Goal: Task Accomplishment & Management: Complete application form

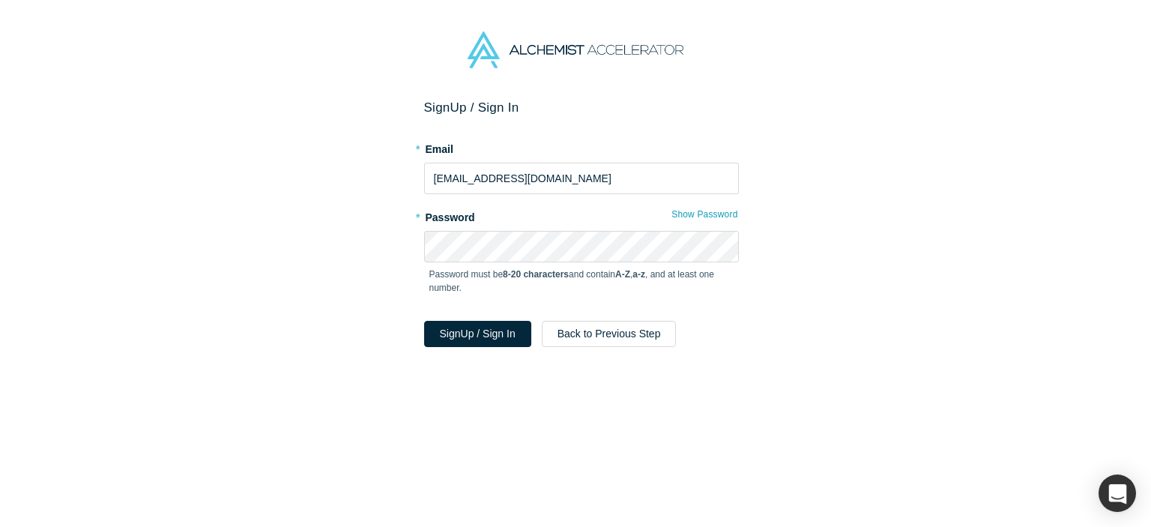
click at [468, 301] on div "Password must be 8-20 characters and contain A-Z , a-z , and at least one numbe…" at bounding box center [581, 286] width 315 height 48
click at [463, 321] on button "Sign Up / Sign In" at bounding box center [477, 334] width 107 height 26
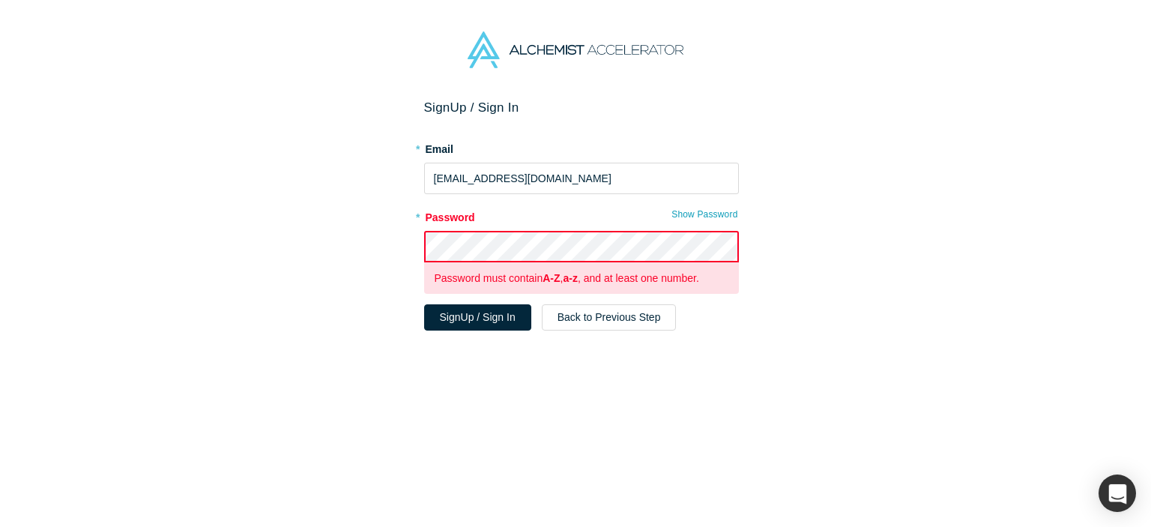
click at [400, 233] on div "Sign Up / Sign In * Email rainz@recc.kr * Password Show Password Password must …" at bounding box center [581, 319] width 1163 height 439
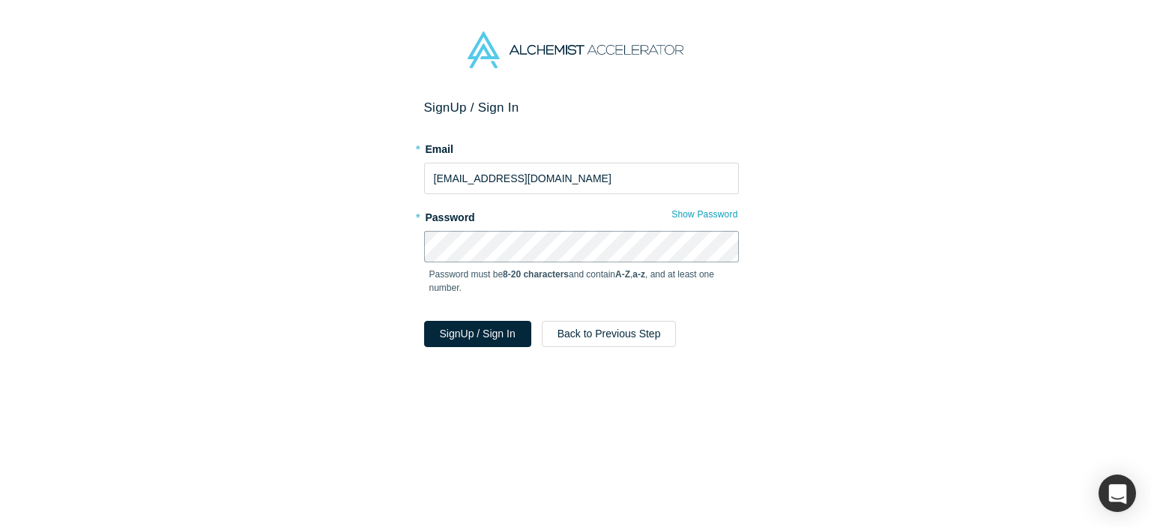
click at [424, 321] on button "Sign Up / Sign In" at bounding box center [477, 334] width 107 height 26
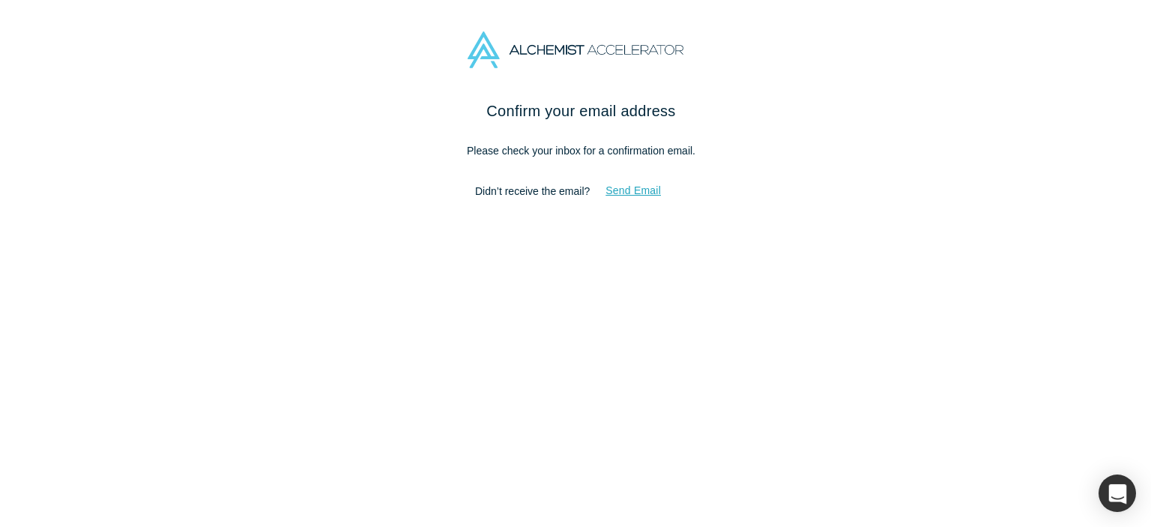
click at [648, 195] on button "Send Email" at bounding box center [633, 191] width 87 height 26
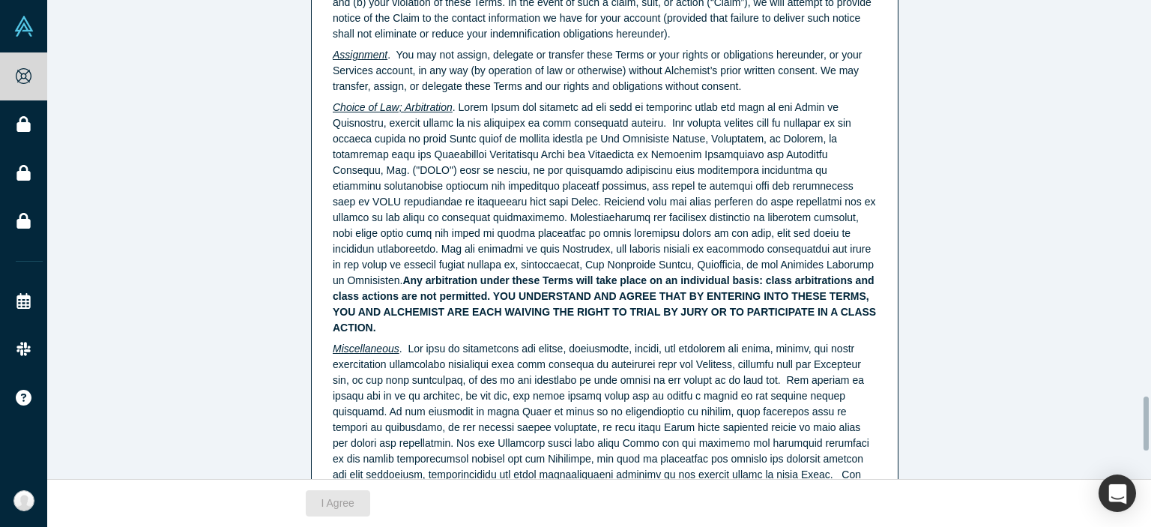
scroll to position [3809, 0]
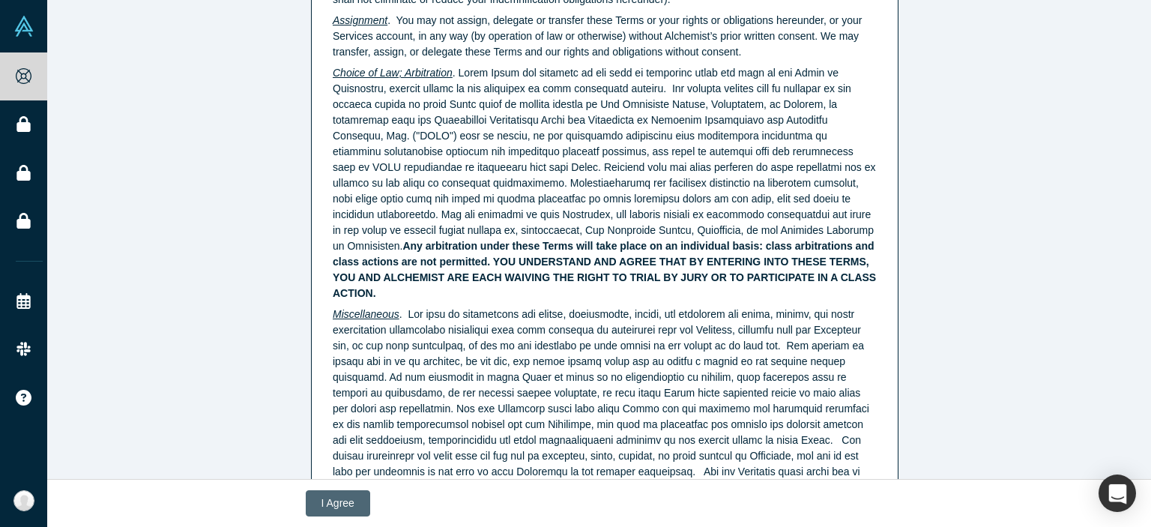
click at [359, 496] on button "I Agree" at bounding box center [338, 503] width 64 height 26
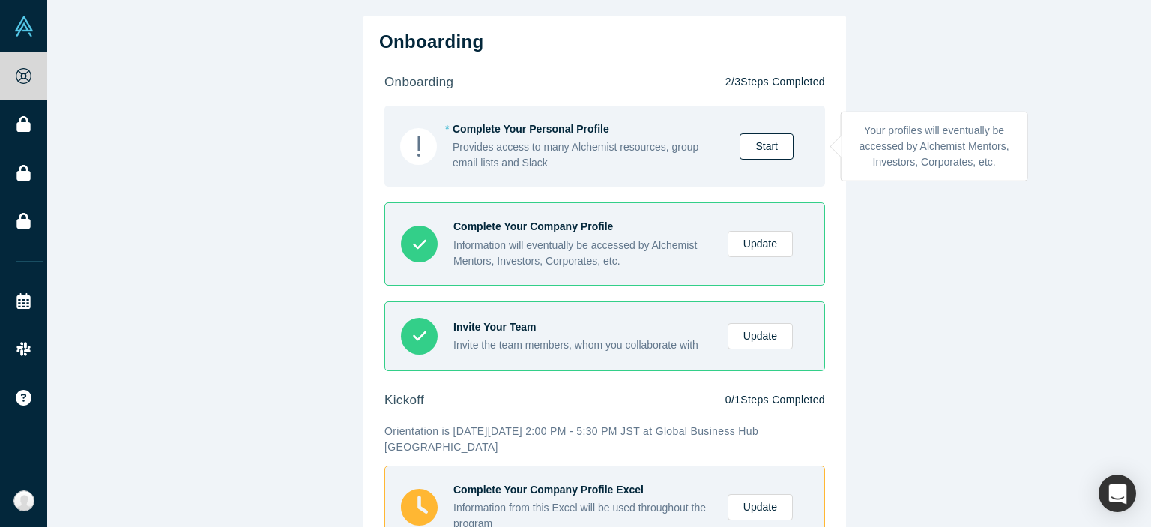
click at [759, 152] on link "Start" at bounding box center [767, 146] width 54 height 26
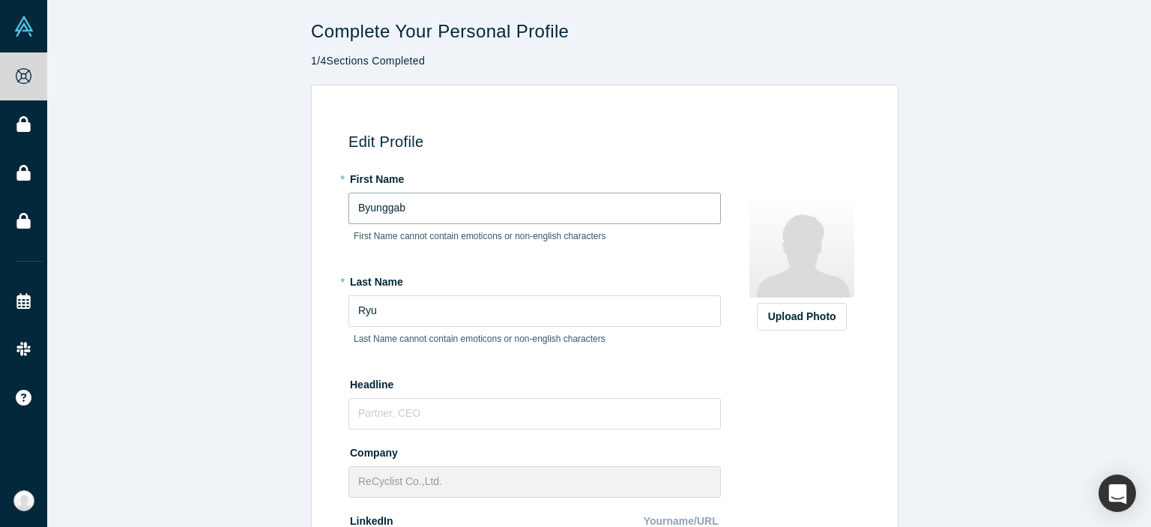
click at [542, 214] on input "Byunggab" at bounding box center [535, 208] width 373 height 31
click at [448, 308] on input "Ryu" at bounding box center [535, 310] width 373 height 31
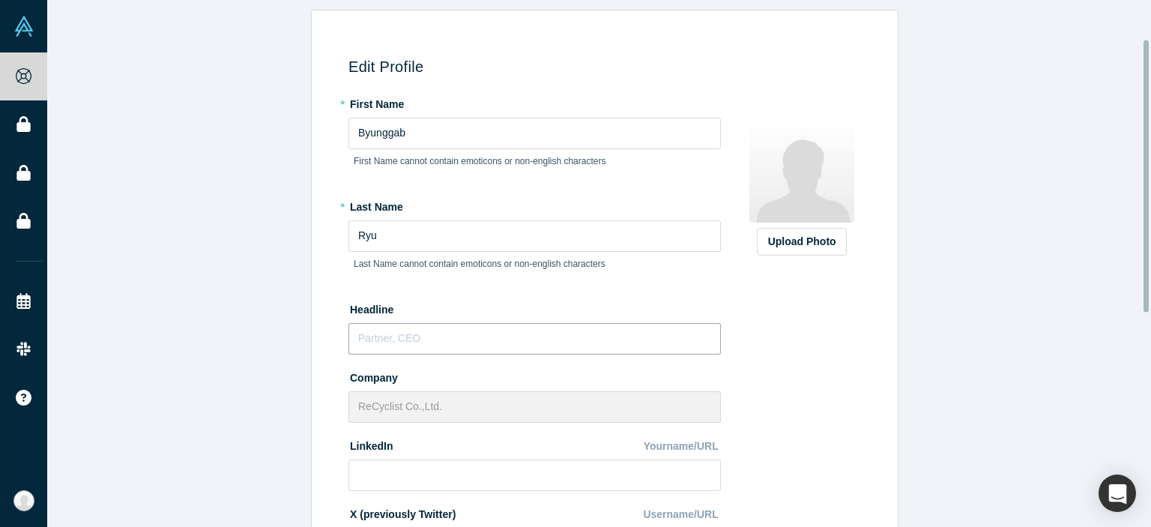
click at [379, 343] on input "text" at bounding box center [535, 338] width 373 height 31
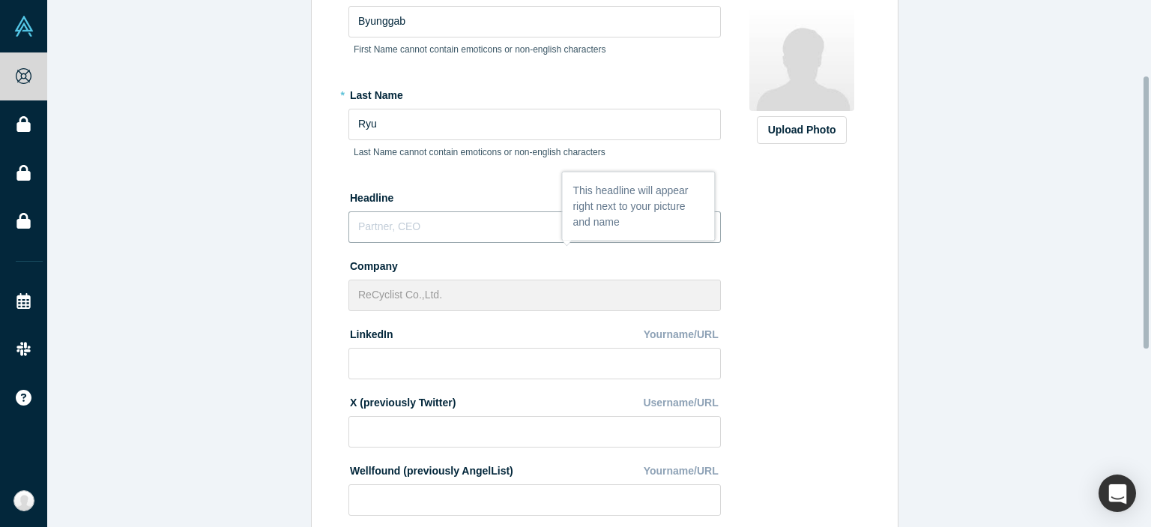
scroll to position [225, 0]
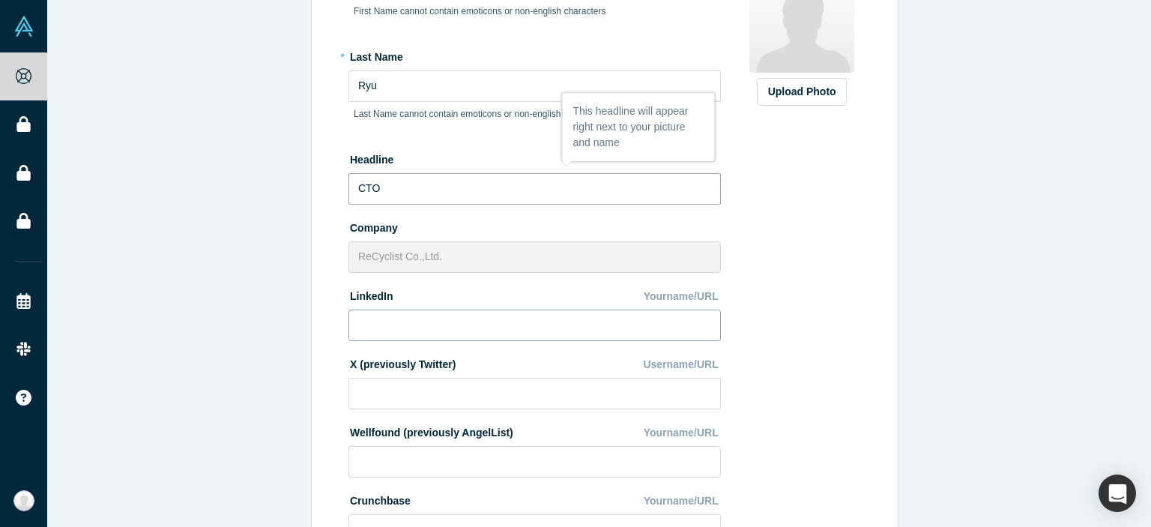
type input "CTO"
click at [374, 326] on input at bounding box center [535, 325] width 373 height 31
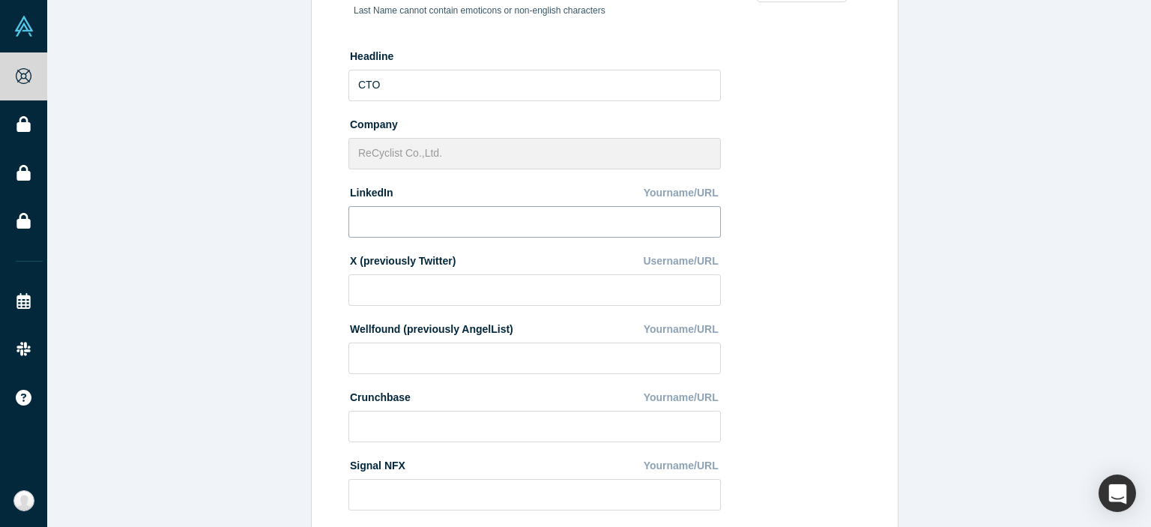
scroll to position [490, 0]
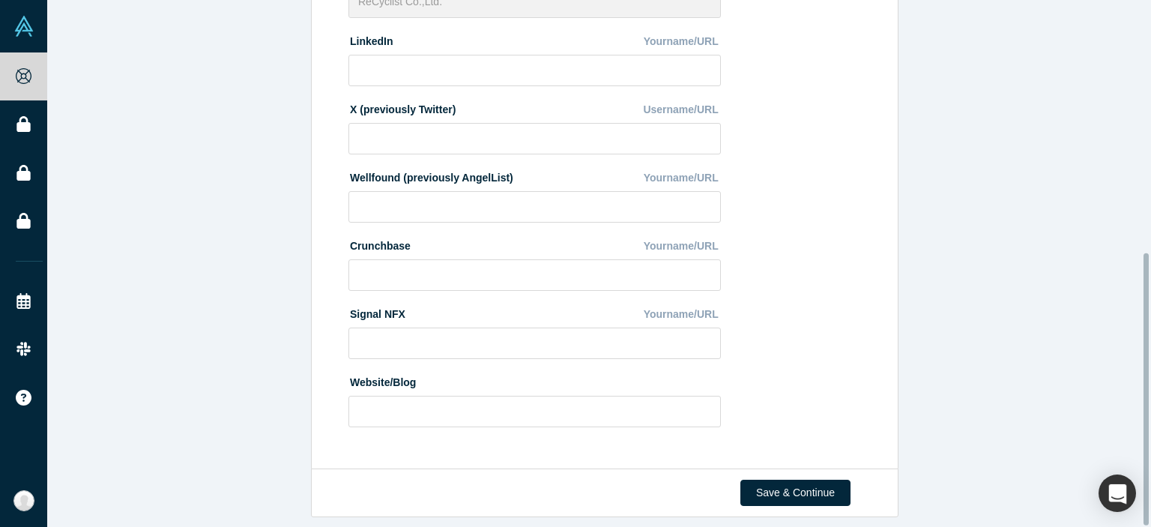
click at [276, 379] on div "Edit Profile * First Name Byunggab First Name cannot contain emoticons or non-e…" at bounding box center [604, 37] width 1115 height 865
click at [782, 480] on button "Save & Continue" at bounding box center [796, 493] width 110 height 26
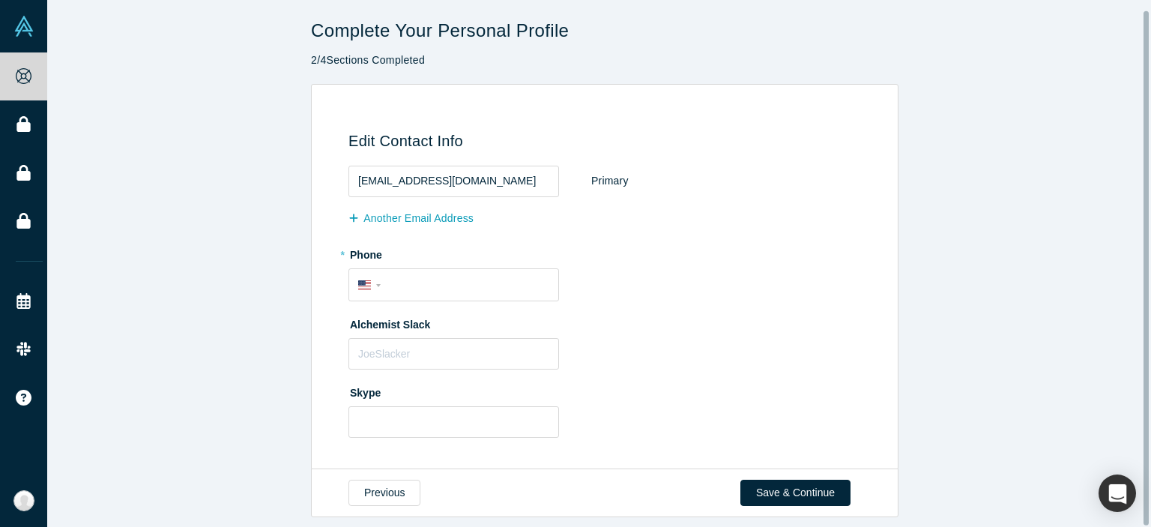
scroll to position [0, 0]
click at [367, 287] on select "International Afghanistan Åland Islands Albania Algeria American Samoa Andorra …" at bounding box center [371, 285] width 27 height 22
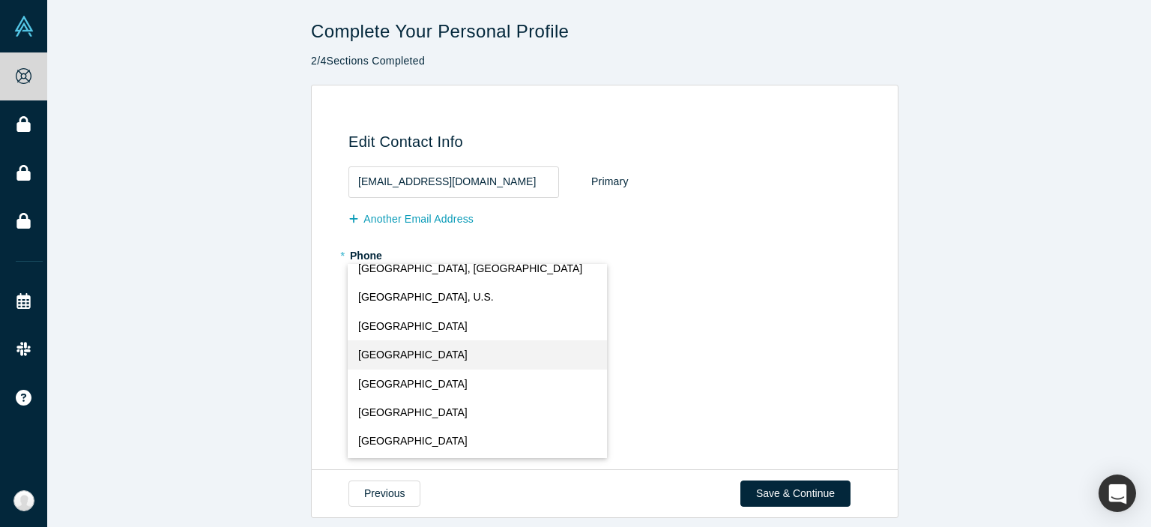
scroll to position [6901, 0]
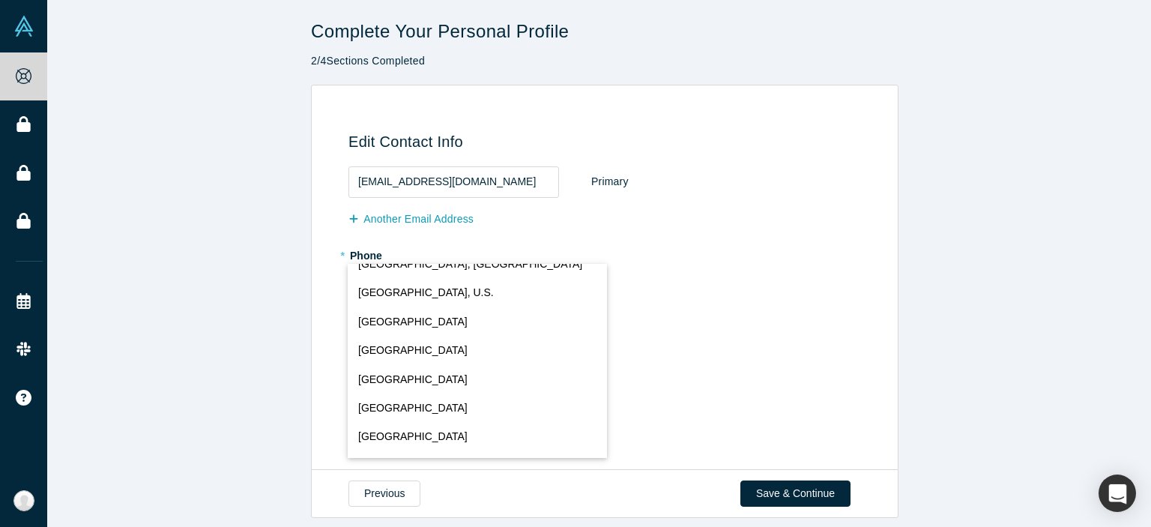
click at [311, 315] on div "Edit Contact Info rainz@recc.kr Primary Another Email Address * Phone Internati…" at bounding box center [605, 278] width 588 height 386
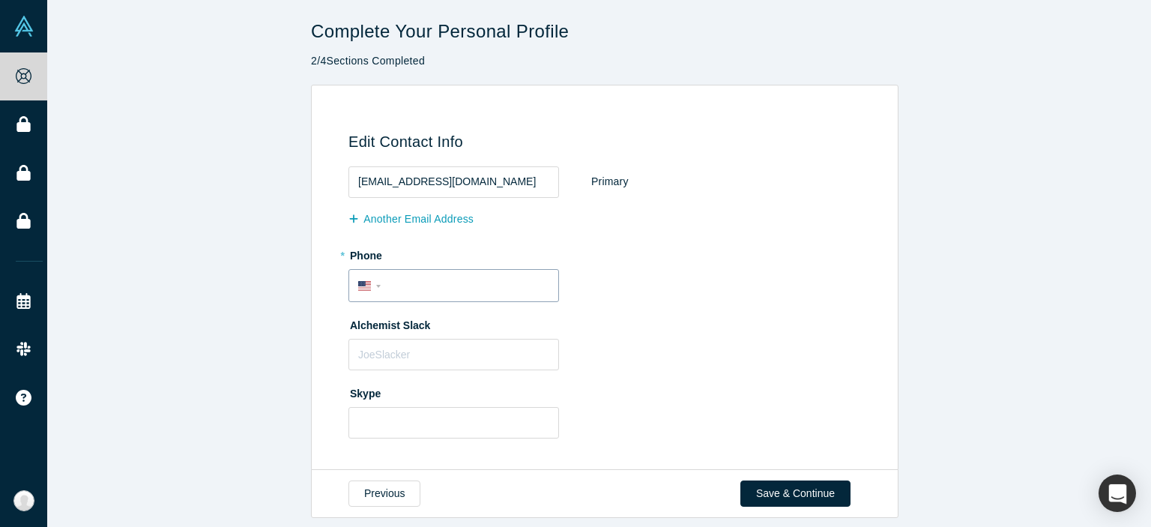
click at [376, 285] on span "Country" at bounding box center [378, 286] width 4 height 3
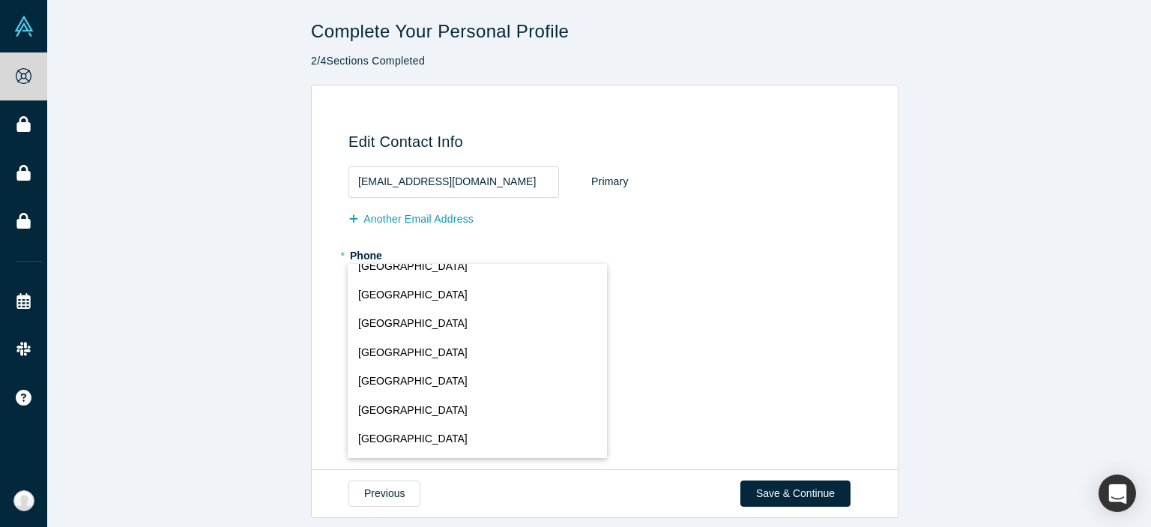
scroll to position [5627, 0]
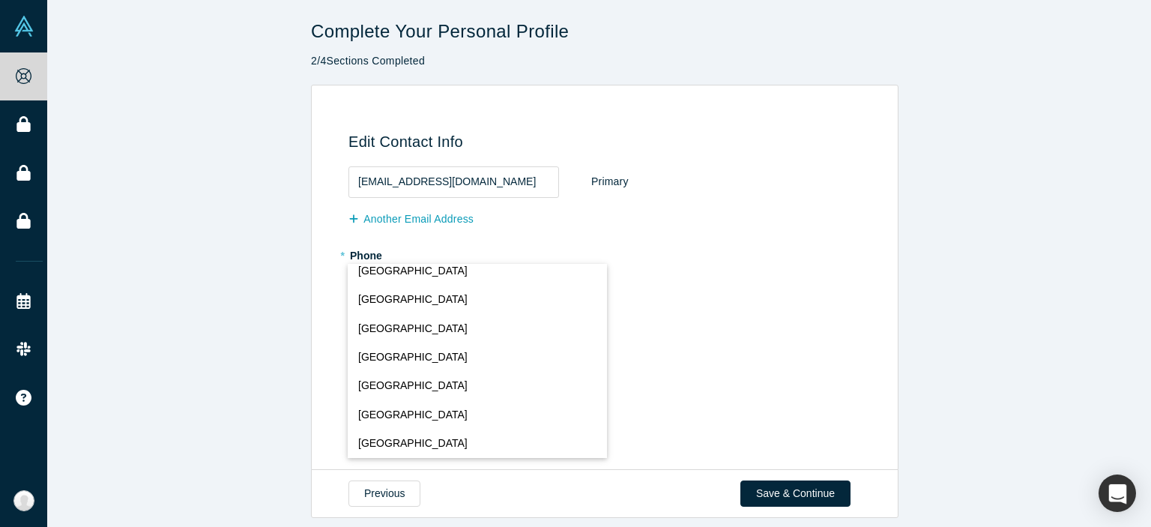
click at [645, 325] on label "Alchemist Slack" at bounding box center [608, 323] width 518 height 21
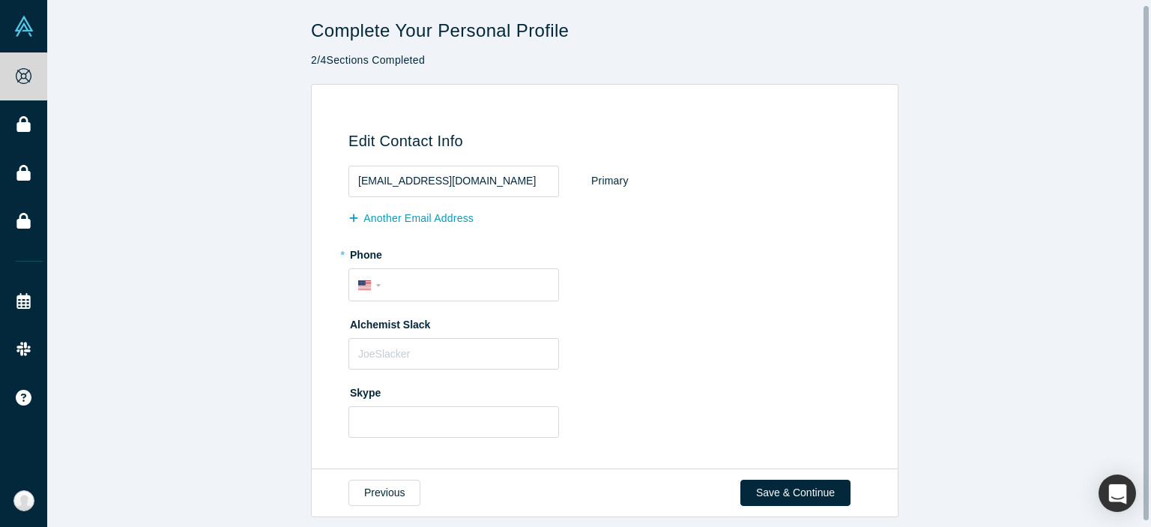
scroll to position [0, 0]
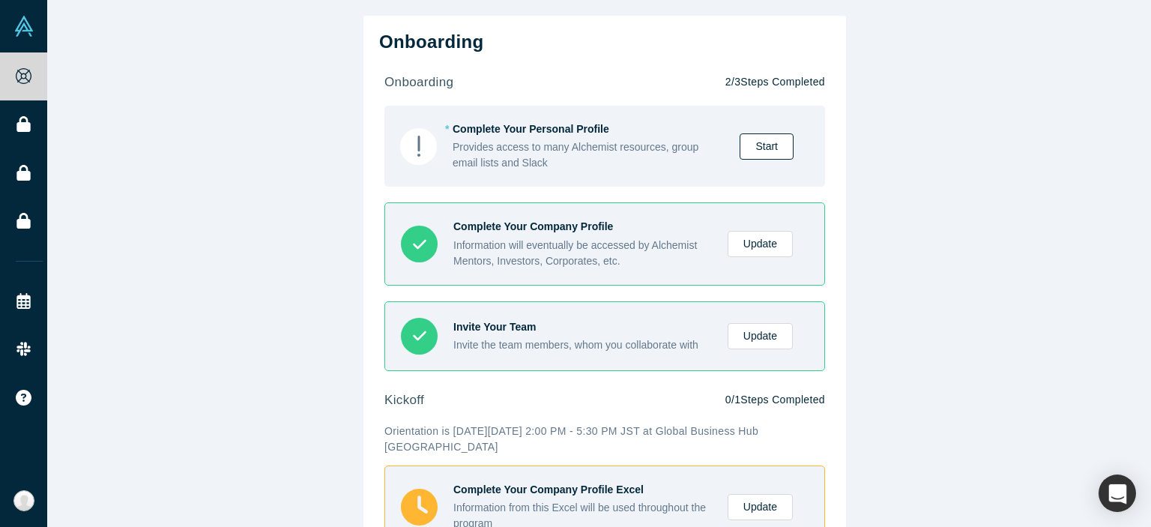
click at [757, 148] on link "Start" at bounding box center [767, 146] width 54 height 26
select select "US"
click at [750, 256] on link "Update" at bounding box center [760, 244] width 65 height 26
click at [756, 346] on link "Update" at bounding box center [760, 336] width 65 height 26
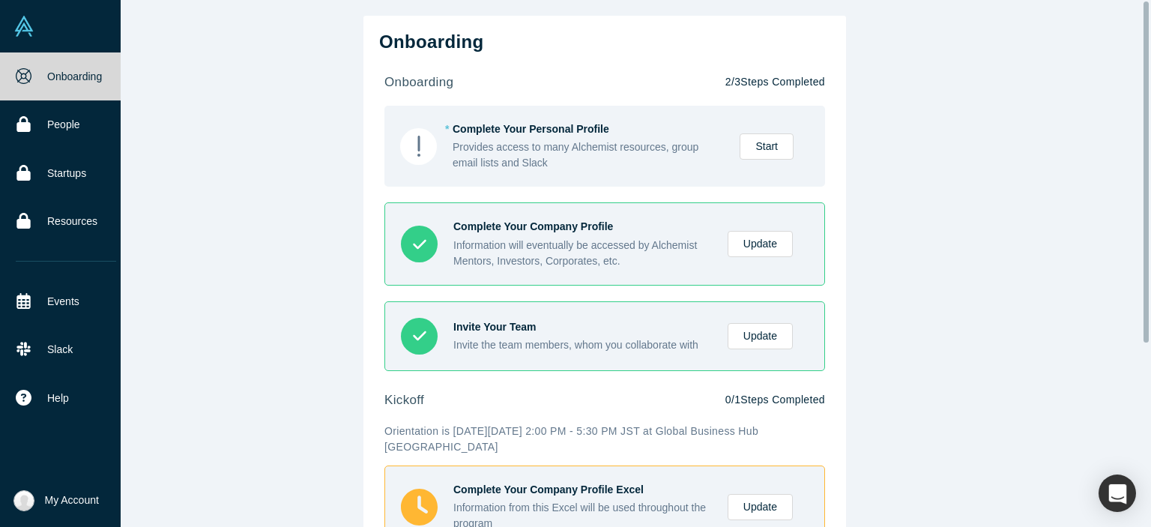
click at [29, 29] on img at bounding box center [23, 26] width 21 height 21
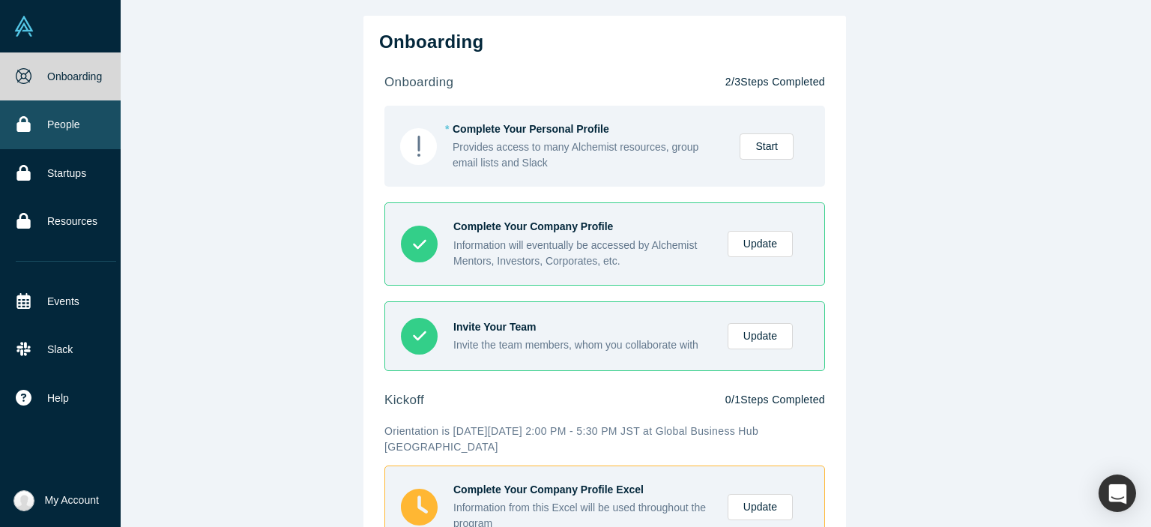
click at [57, 118] on link "People" at bounding box center [66, 124] width 132 height 48
click at [33, 80] on link "Onboarding" at bounding box center [66, 76] width 132 height 48
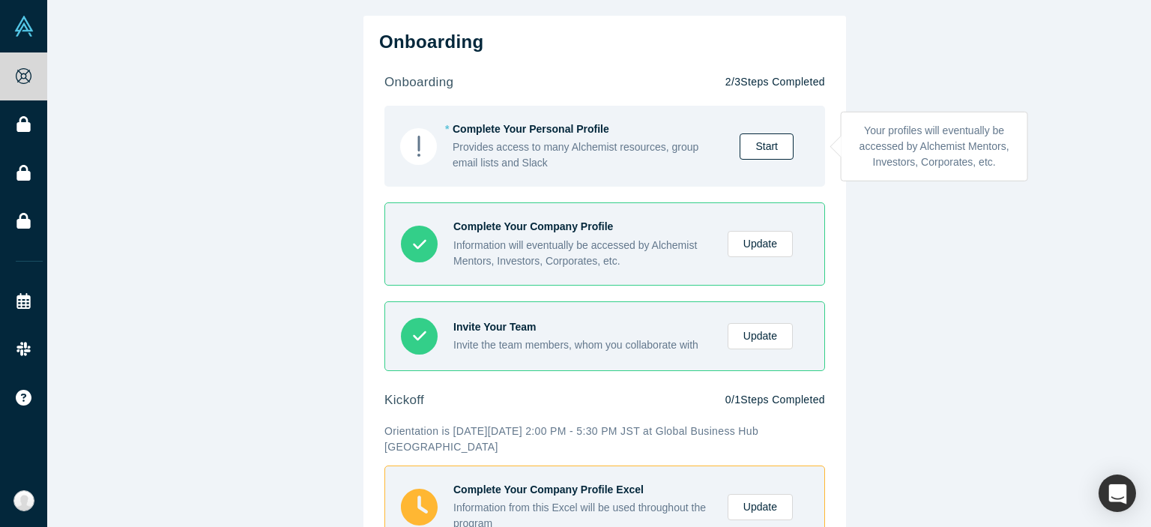
click at [783, 146] on link "Start" at bounding box center [767, 146] width 54 height 26
select select "US"
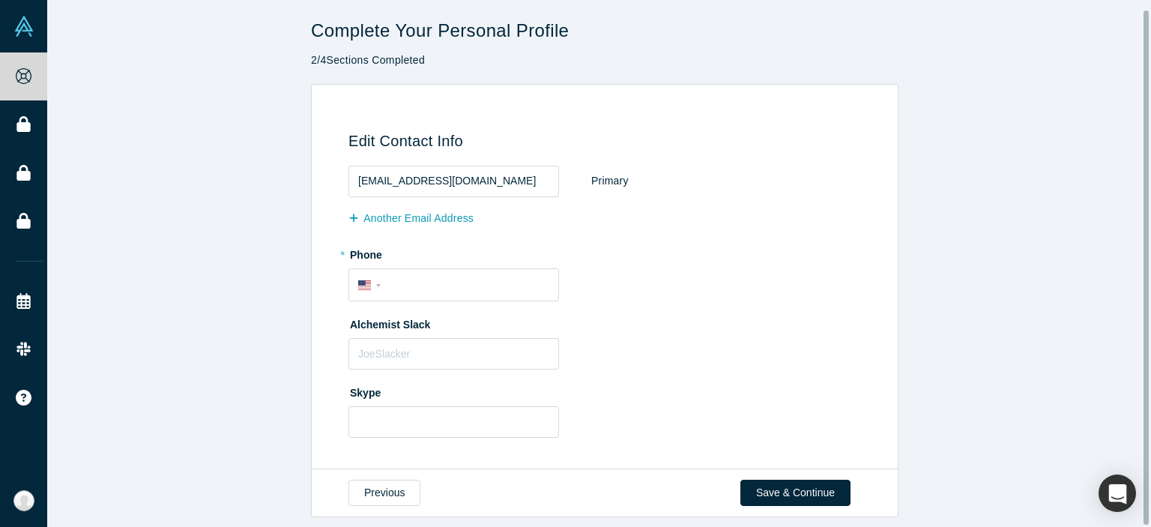
scroll to position [10, 0]
click at [387, 486] on button "Previous" at bounding box center [385, 493] width 72 height 26
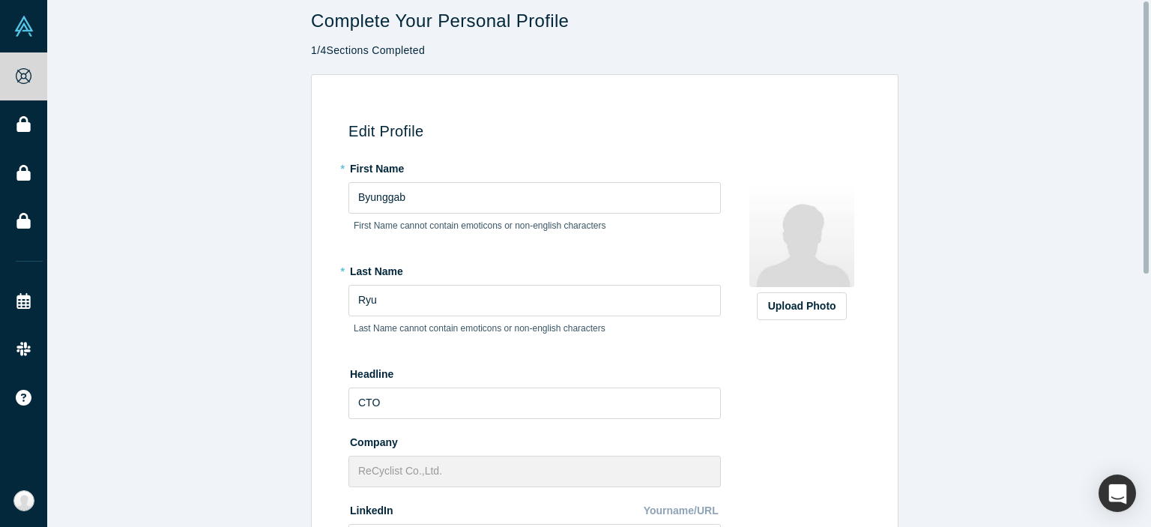
scroll to position [0, 0]
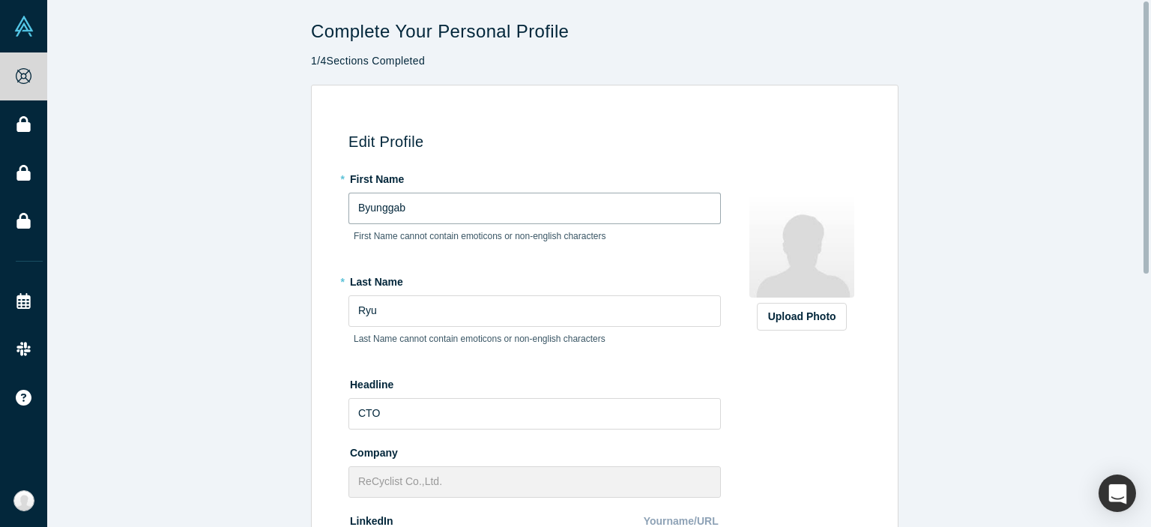
drag, startPoint x: 407, startPoint y: 205, endPoint x: 248, endPoint y: 205, distance: 158.9
click at [248, 205] on div "Edit Profile * First Name Byunggab First Name cannot contain emoticons or non-e…" at bounding box center [604, 517] width 1115 height 865
click at [662, 101] on div "Edit Profile * First Name Byunggab First Name cannot contain emoticons or non-e…" at bounding box center [605, 517] width 588 height 865
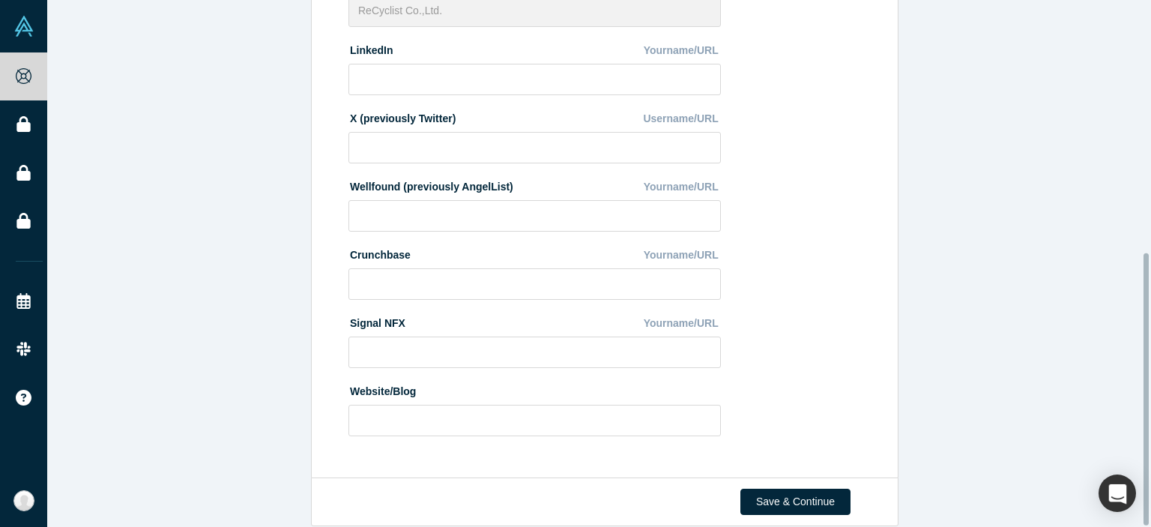
scroll to position [490, 0]
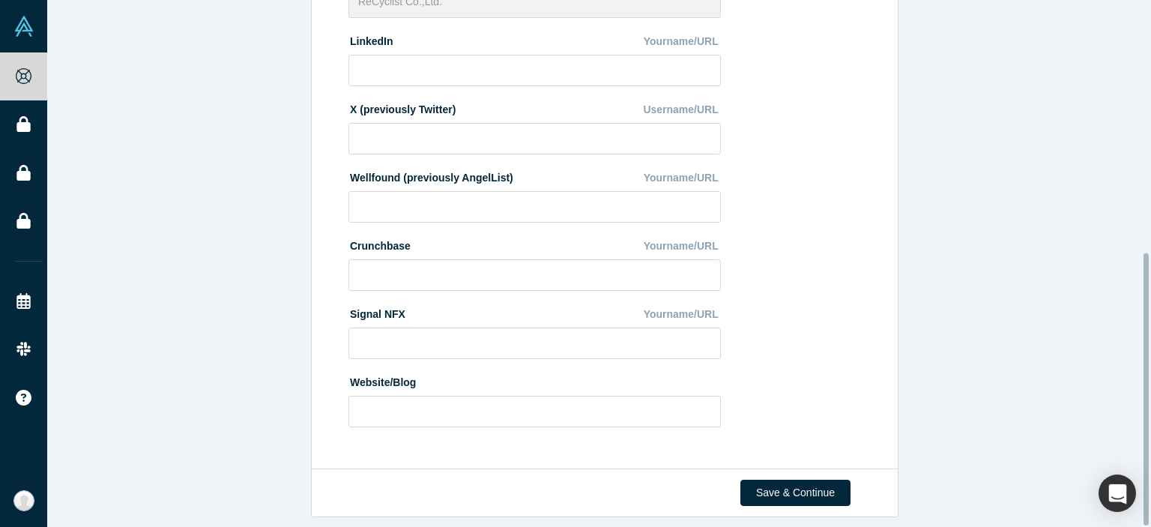
click at [790, 469] on div "Save & Continue" at bounding box center [605, 493] width 588 height 49
click at [787, 480] on button "Save & Continue" at bounding box center [796, 493] width 110 height 26
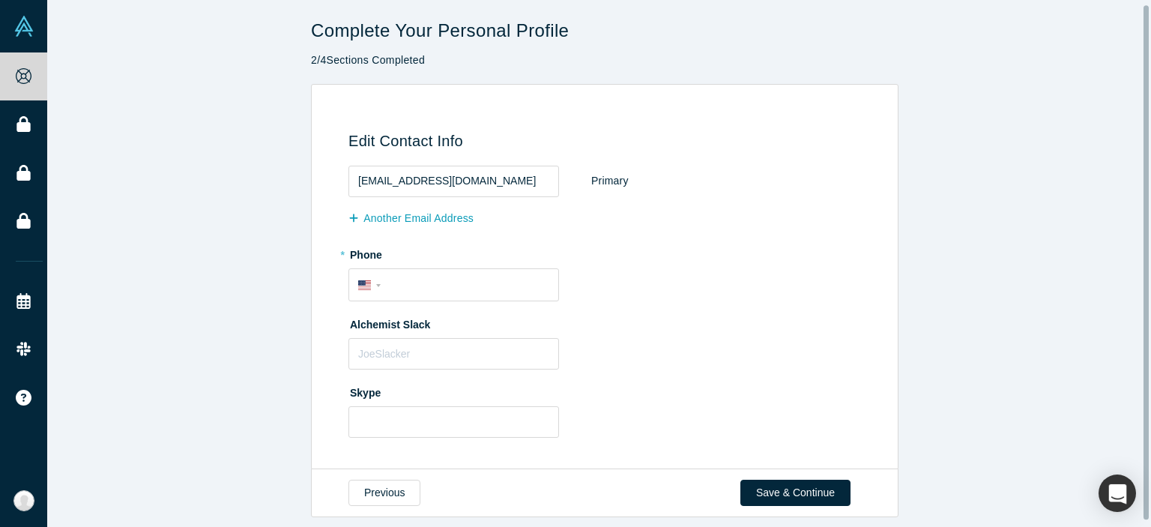
scroll to position [10, 0]
